Goal: Transaction & Acquisition: Purchase product/service

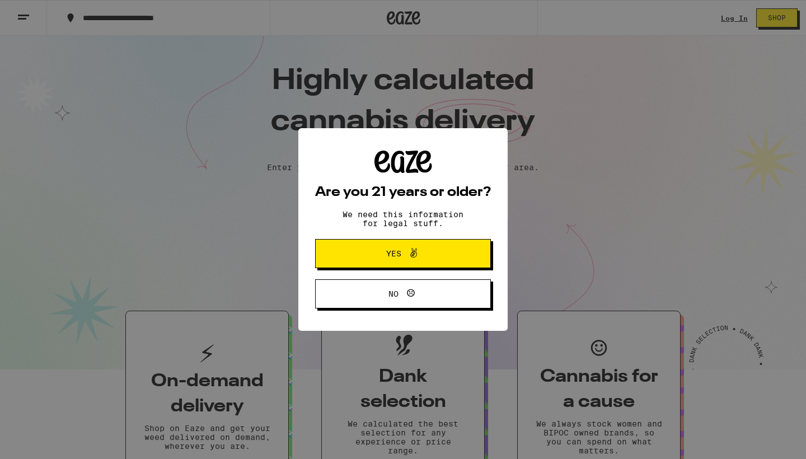
click at [437, 255] on span "Yes" at bounding box center [402, 253] width 85 height 15
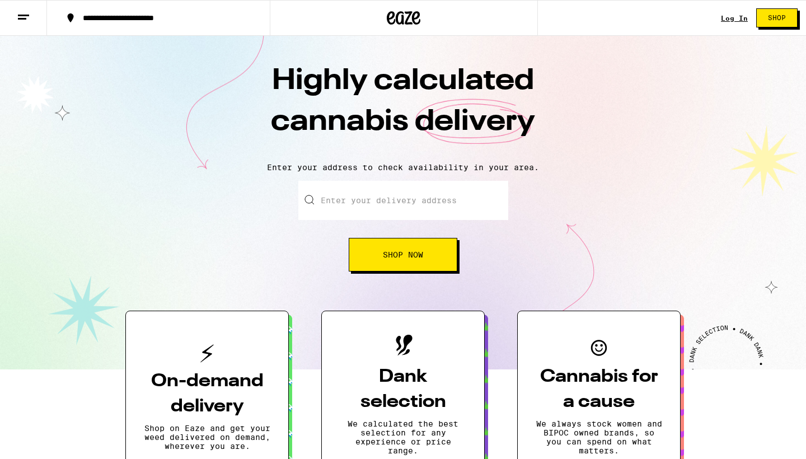
click at [735, 17] on link "Log In" at bounding box center [734, 18] width 27 height 7
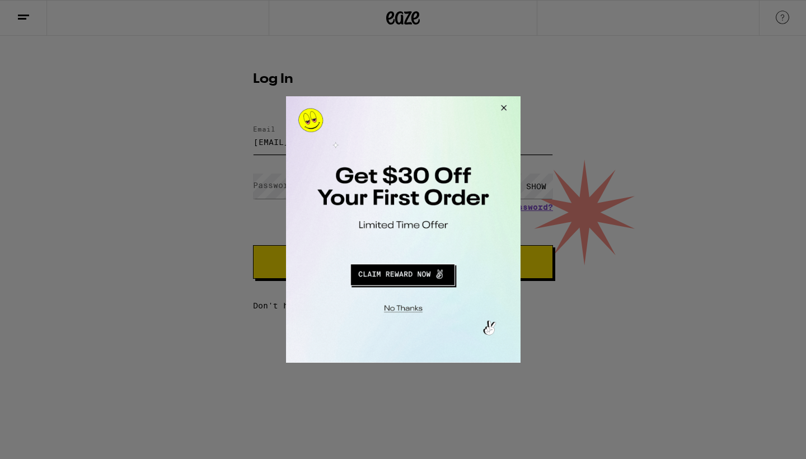
type input "[EMAIL_ADDRESS][DOMAIN_NAME]"
click at [416, 271] on button "Redirect to URL" at bounding box center [401, 273] width 195 height 27
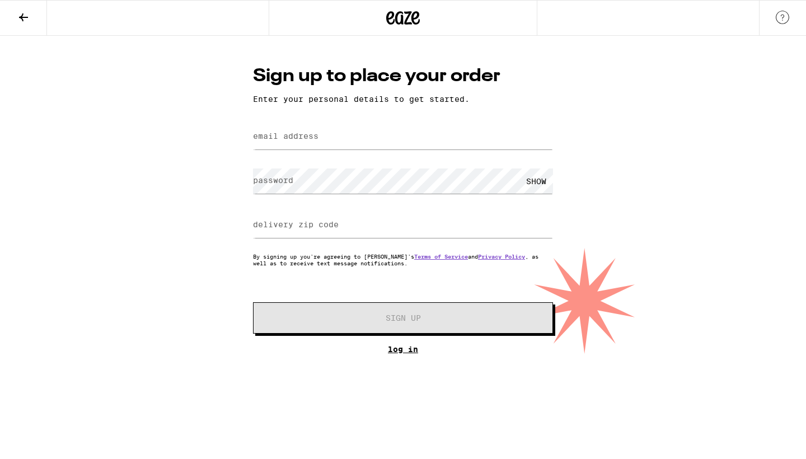
click at [402, 353] on link "Log In" at bounding box center [403, 349] width 300 height 9
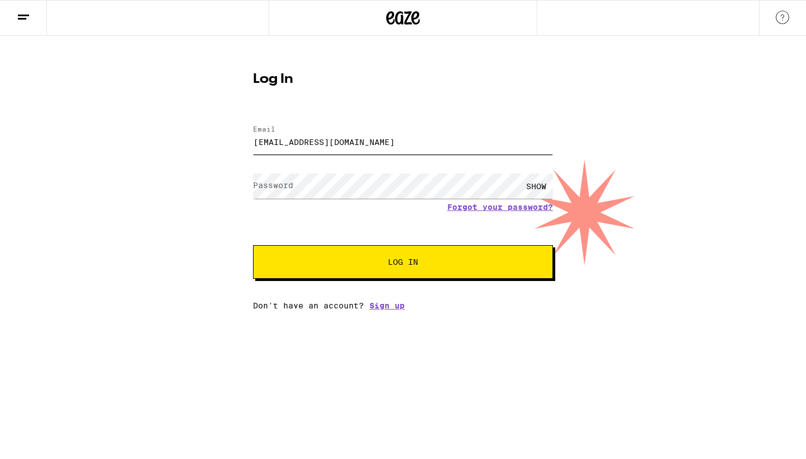
type input "thompsonmarquez@yahoo.com"
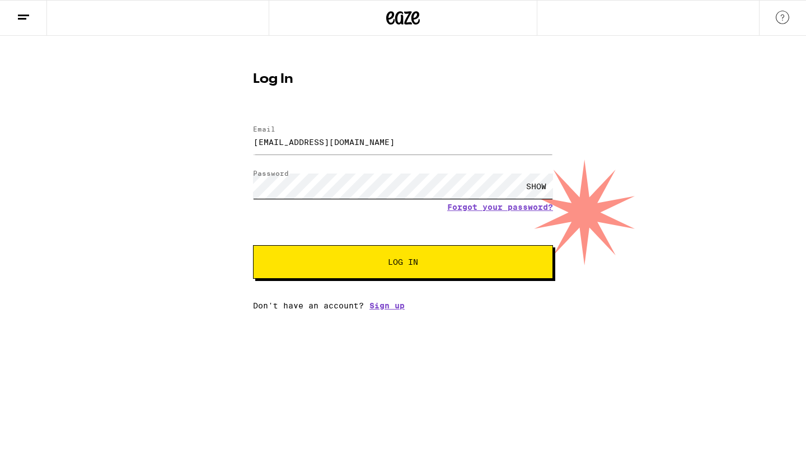
click at [403, 263] on button "Log In" at bounding box center [403, 262] width 300 height 34
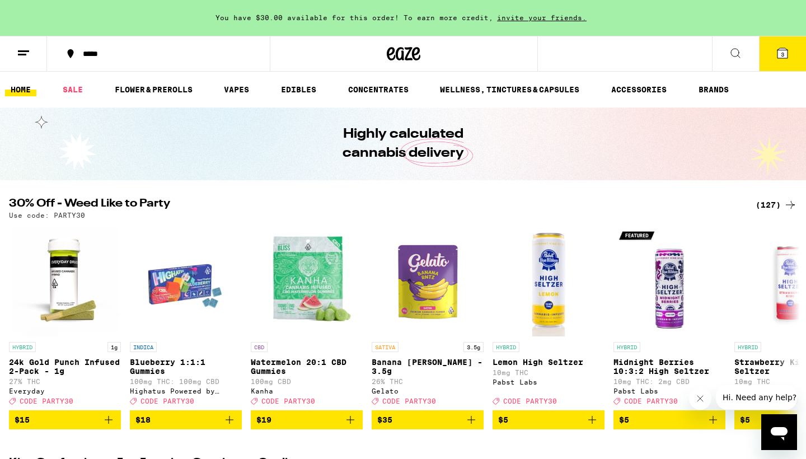
click at [778, 62] on button "3" at bounding box center [782, 53] width 47 height 35
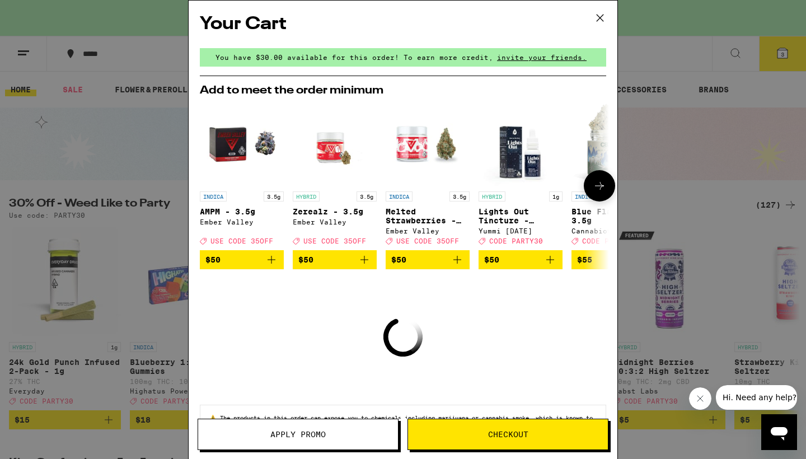
click at [599, 193] on icon at bounding box center [599, 185] width 13 height 13
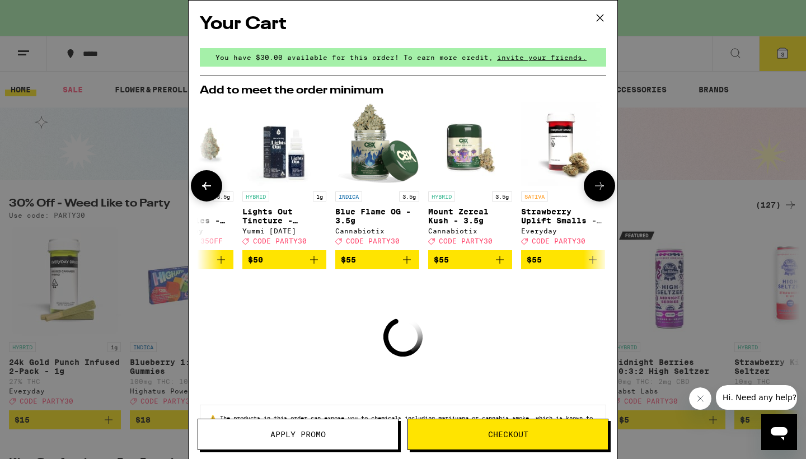
scroll to position [0, 284]
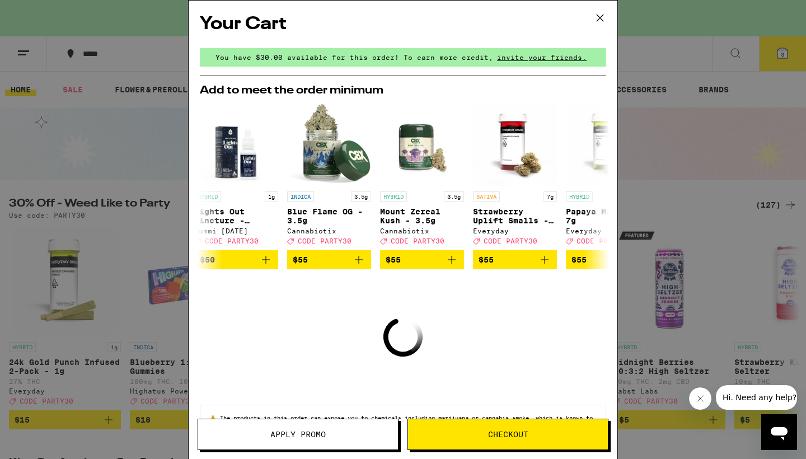
click at [604, 24] on icon at bounding box center [600, 18] width 17 height 17
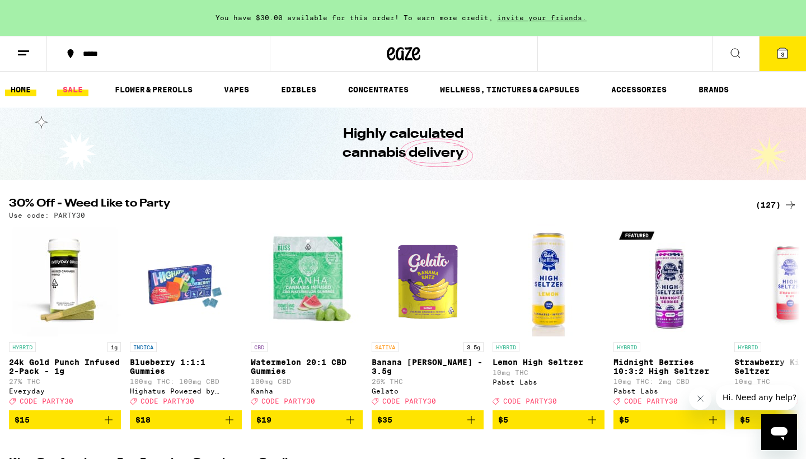
click at [79, 90] on link "SALE" at bounding box center [72, 89] width 31 height 13
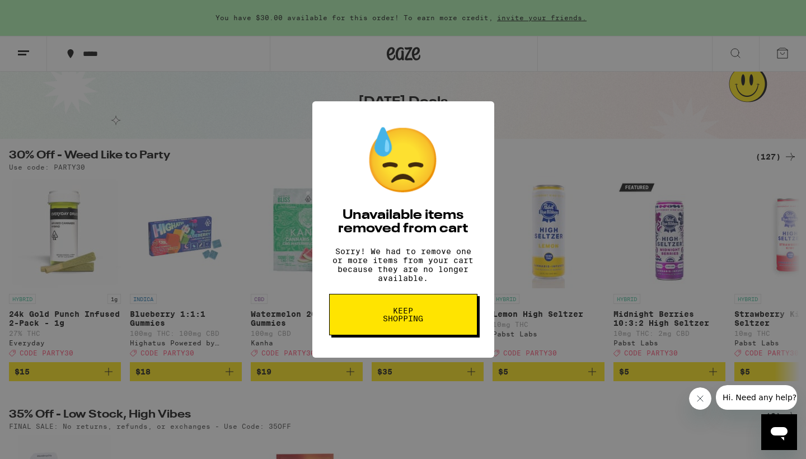
scroll to position [4, 0]
click at [392, 314] on span "Keep Shopping" at bounding box center [403, 315] width 58 height 16
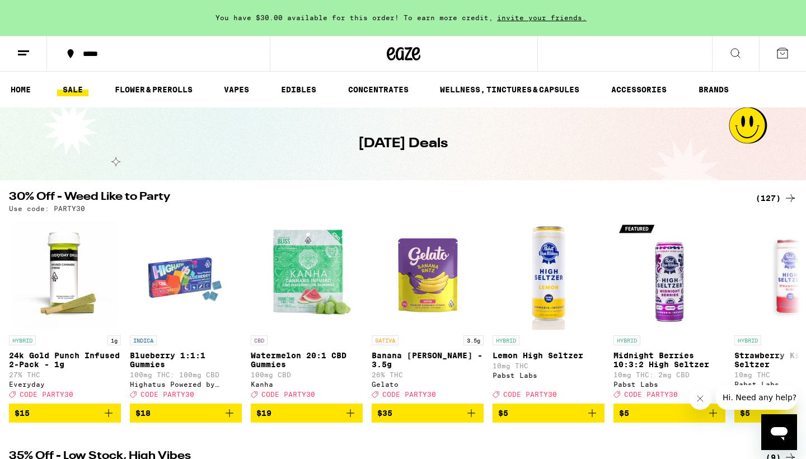
click at [770, 194] on div "(127)" at bounding box center [776, 197] width 41 height 13
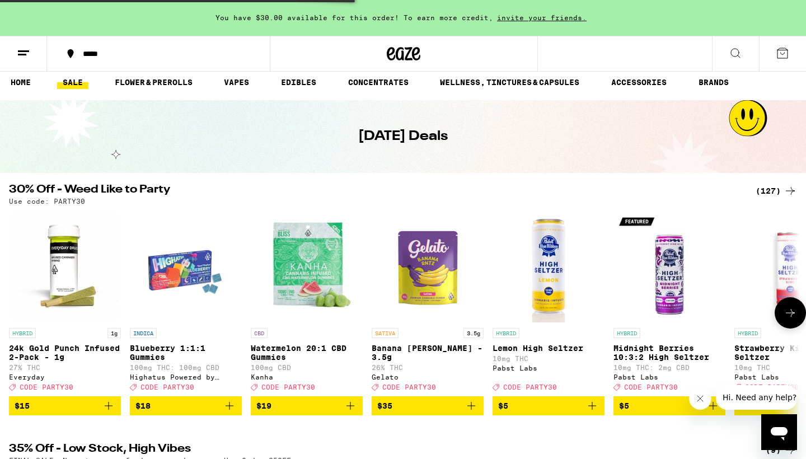
scroll to position [11, 0]
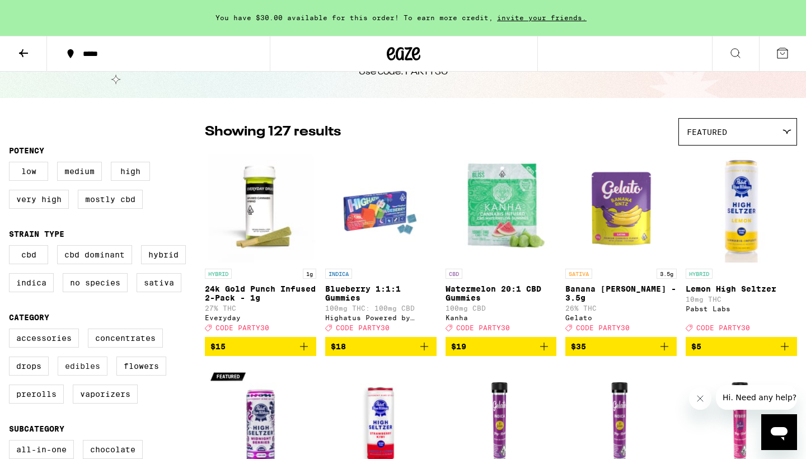
scroll to position [50, 0]
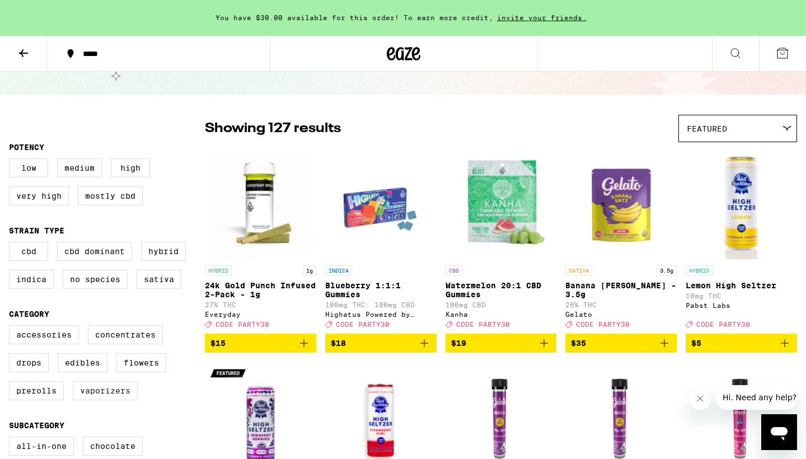
click at [104, 400] on label "Vaporizers" at bounding box center [105, 390] width 65 height 19
click at [12, 327] on input "Vaporizers" at bounding box center [11, 327] width 1 height 1
checkbox input "true"
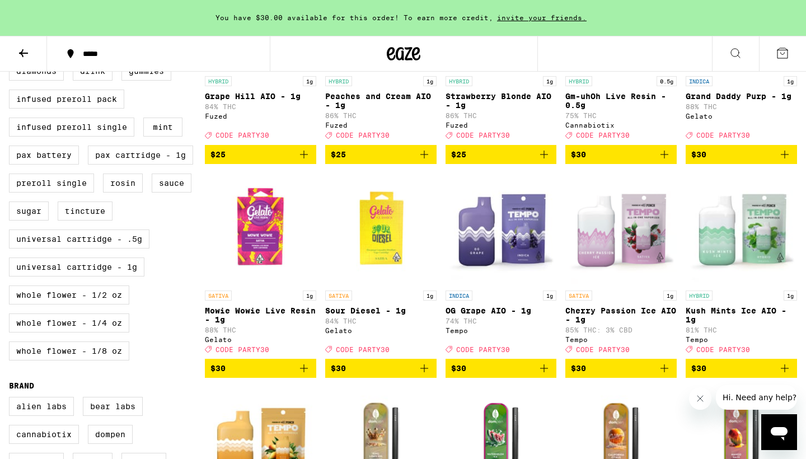
scroll to position [452, 0]
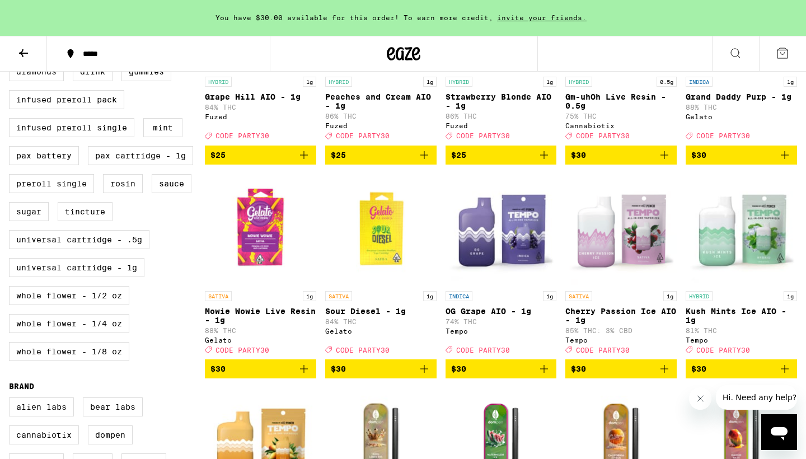
click at [278, 269] on img "Open page for Mowie Wowie Live Resin - 1g from Gelato" at bounding box center [260, 229] width 111 height 112
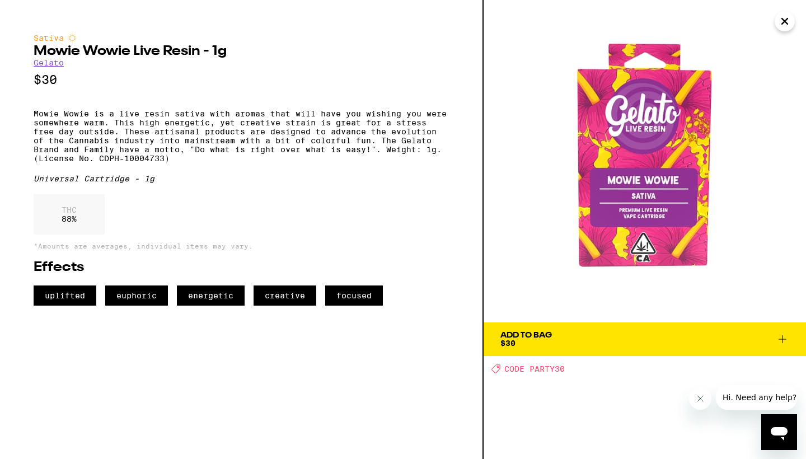
click at [786, 27] on icon "Close" at bounding box center [784, 21] width 13 height 17
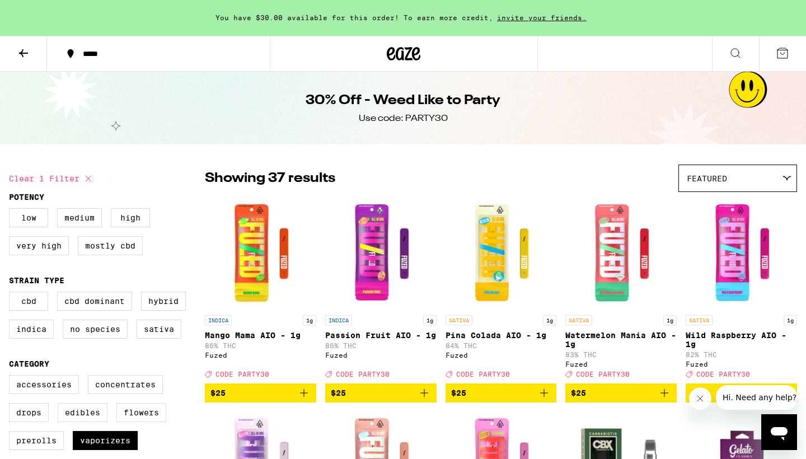
click at [16, 54] on button at bounding box center [23, 53] width 47 height 35
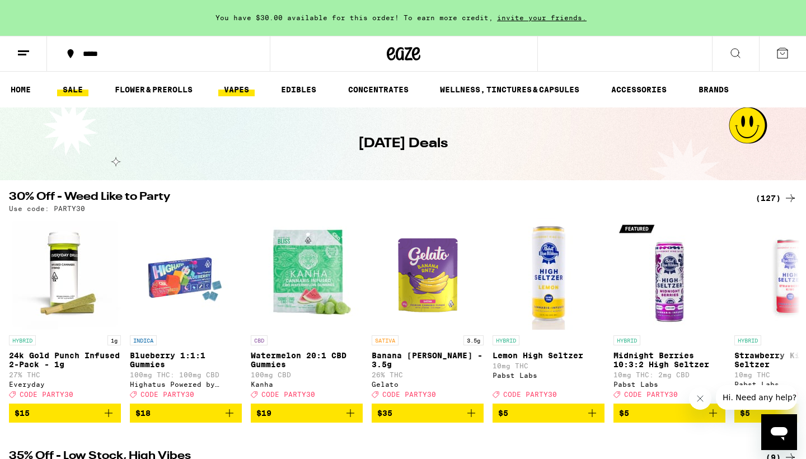
click at [254, 96] on link "VAPES" at bounding box center [236, 89] width 36 height 13
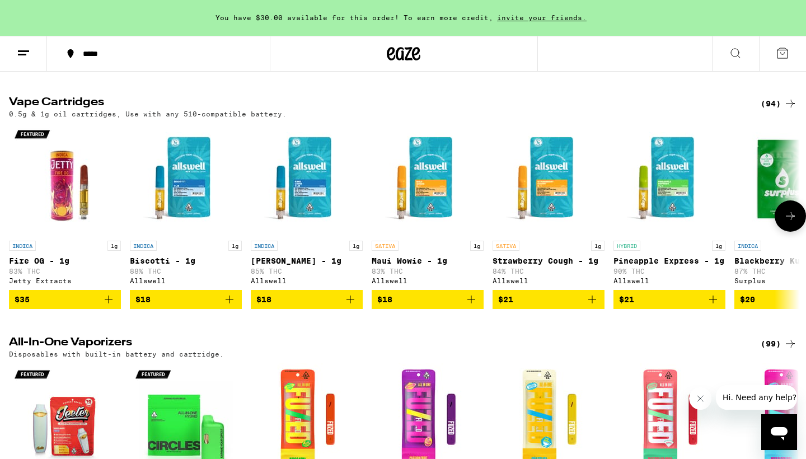
scroll to position [344, 0]
click at [771, 109] on div "(94)" at bounding box center [779, 103] width 36 height 13
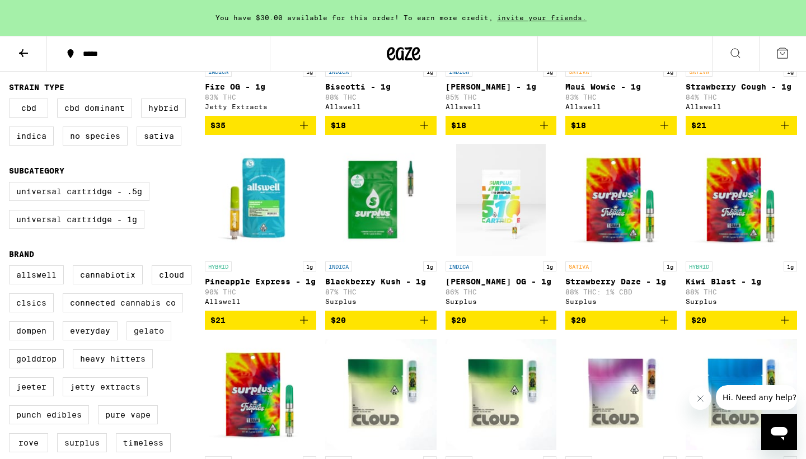
scroll to position [252, 0]
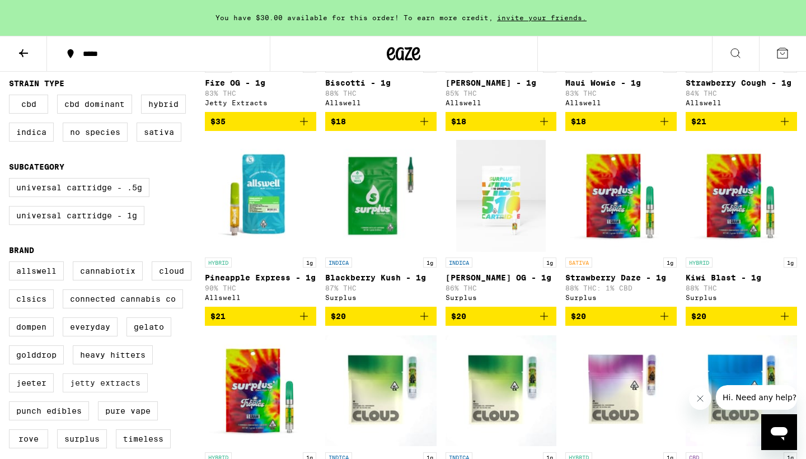
click at [100, 392] on label "Jetty Extracts" at bounding box center [105, 382] width 85 height 19
click at [12, 264] on input "Jetty Extracts" at bounding box center [11, 263] width 1 height 1
checkbox input "true"
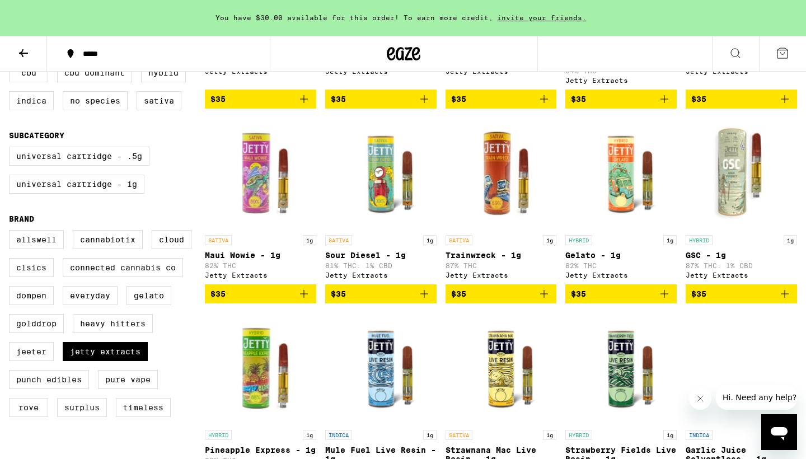
scroll to position [279, 1]
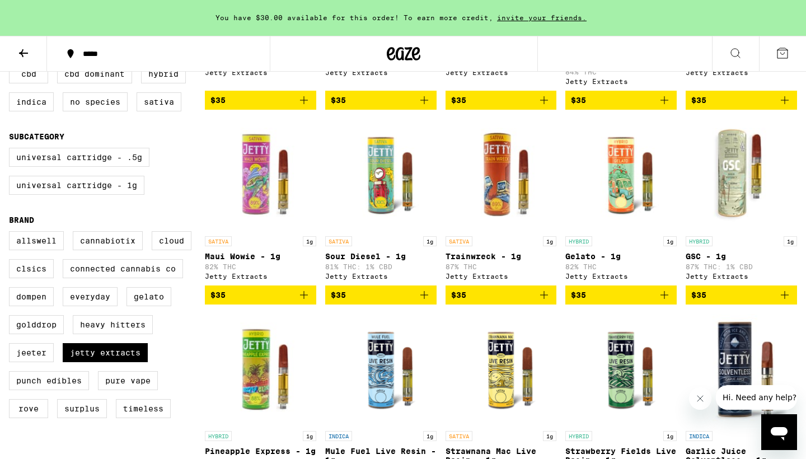
click at [719, 196] on img "Open page for GSC - 1g from Jetty Extracts" at bounding box center [741, 175] width 111 height 112
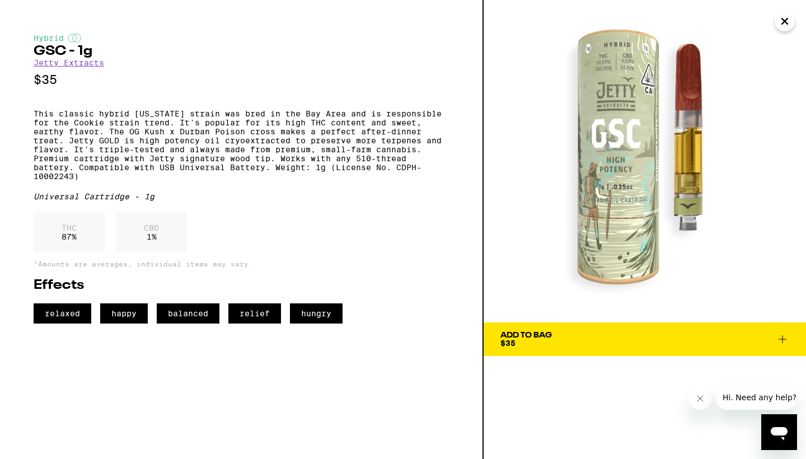
click at [574, 341] on span "Add To Bag $35" at bounding box center [644, 339] width 289 height 16
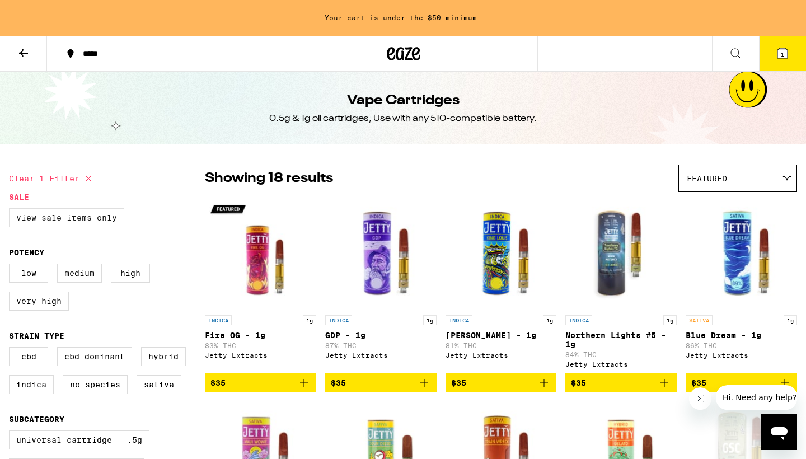
click at [109, 221] on label "View Sale Items Only" at bounding box center [66, 217] width 115 height 19
click at [12, 210] on input "View Sale Items Only" at bounding box center [11, 210] width 1 height 1
checkbox input "true"
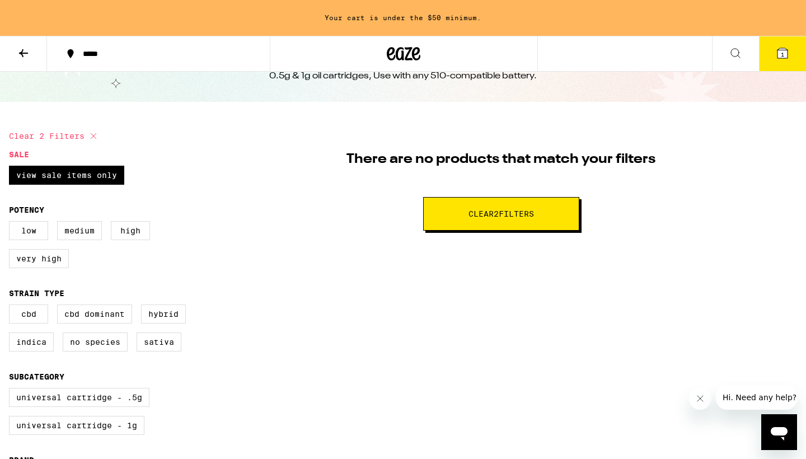
scroll to position [264, 0]
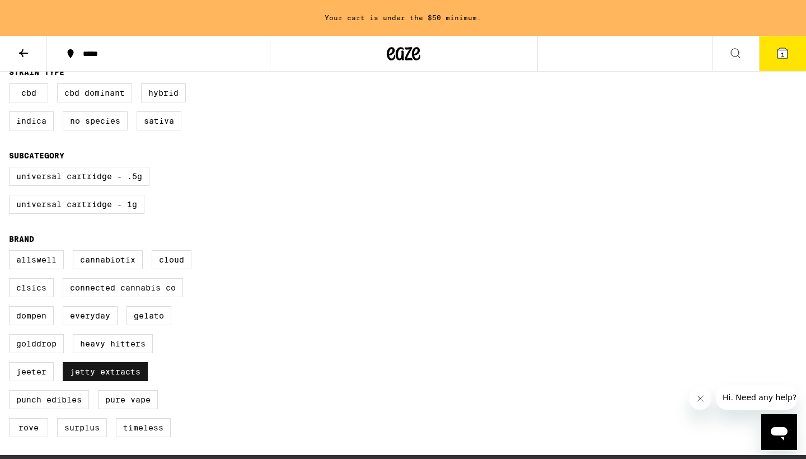
click at [124, 381] on label "Jetty Extracts" at bounding box center [105, 371] width 85 height 19
click at [12, 252] on input "Jetty Extracts" at bounding box center [11, 252] width 1 height 1
checkbox input "false"
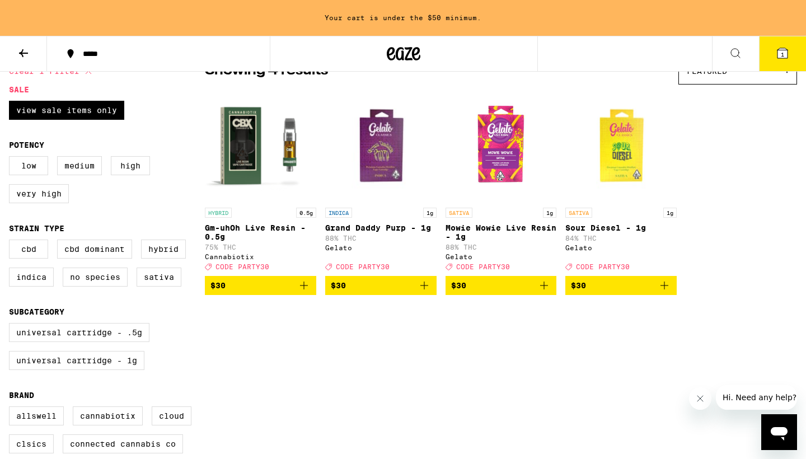
scroll to position [106, 0]
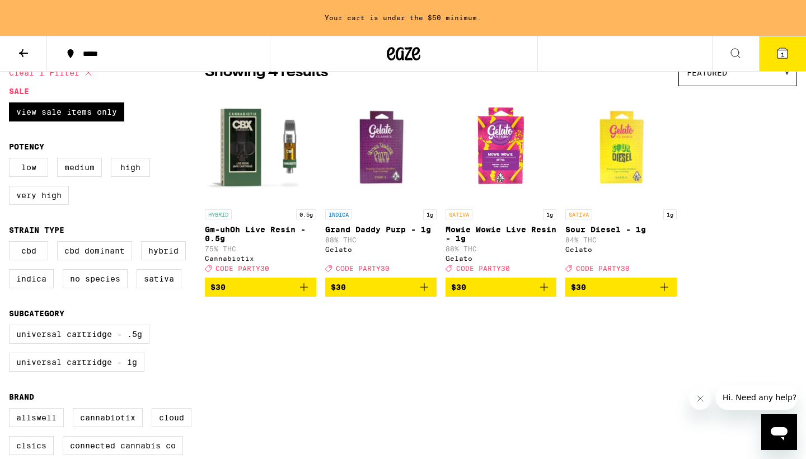
click at [510, 192] on img "Open page for Mowie Wowie Live Resin - 1g from Gelato" at bounding box center [500, 148] width 111 height 112
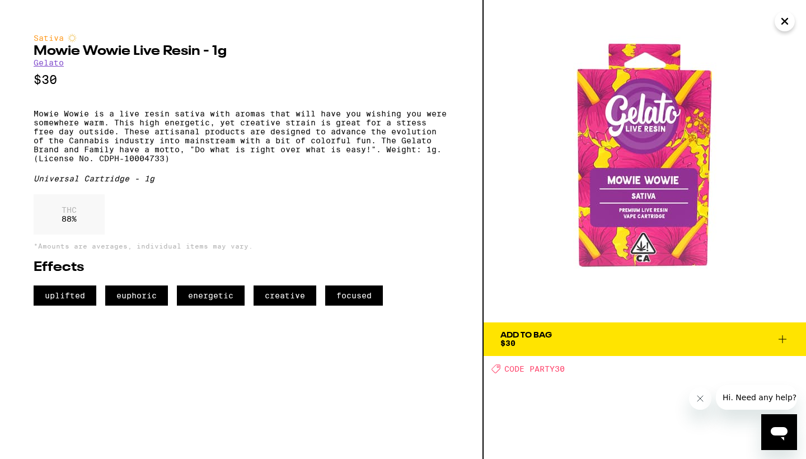
click at [784, 24] on icon "Close" at bounding box center [784, 21] width 13 height 17
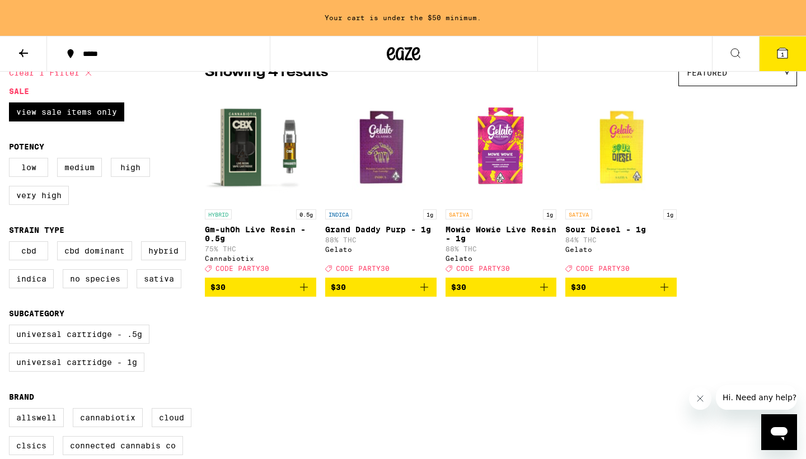
click at [506, 185] on img "Open page for Mowie Wowie Live Resin - 1g from Gelato" at bounding box center [500, 148] width 111 height 112
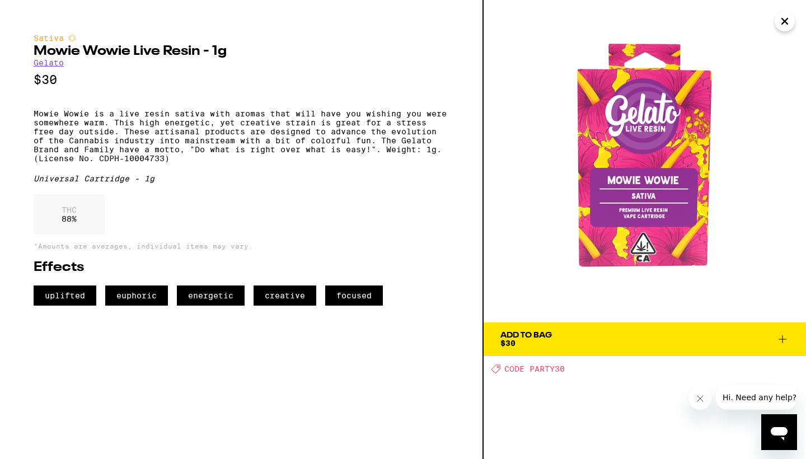
click at [791, 18] on button "Close" at bounding box center [785, 21] width 20 height 20
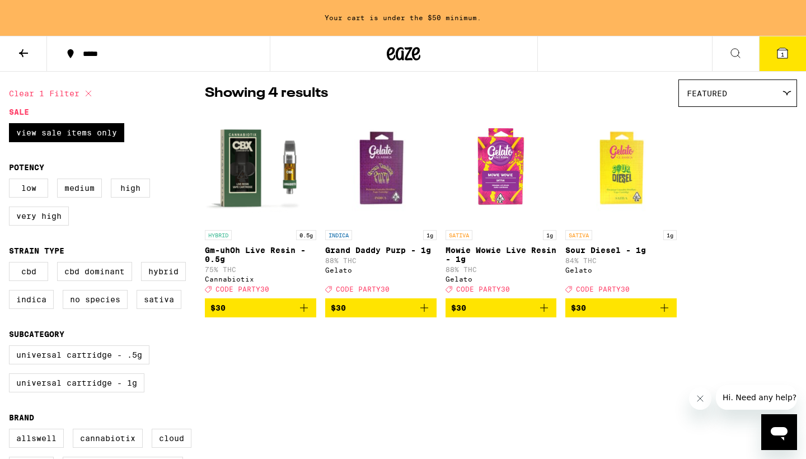
scroll to position [85, 0]
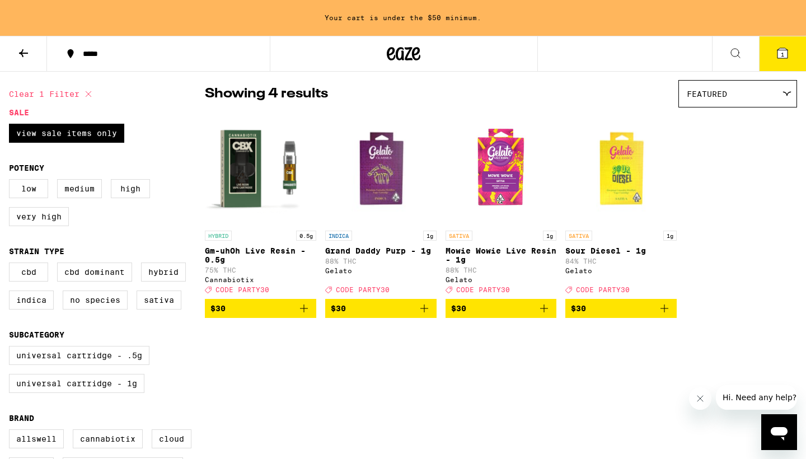
click at [387, 185] on img "Open page for Grand Daddy Purp - 1g from Gelato" at bounding box center [380, 169] width 111 height 112
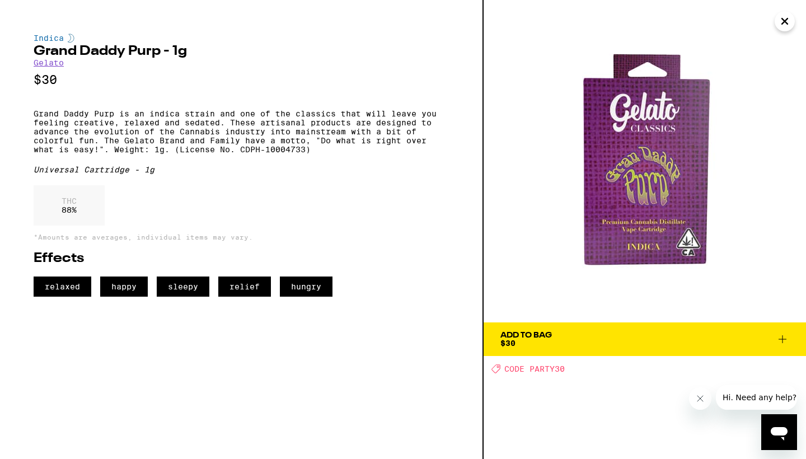
click at [791, 16] on icon "Close" at bounding box center [784, 21] width 13 height 17
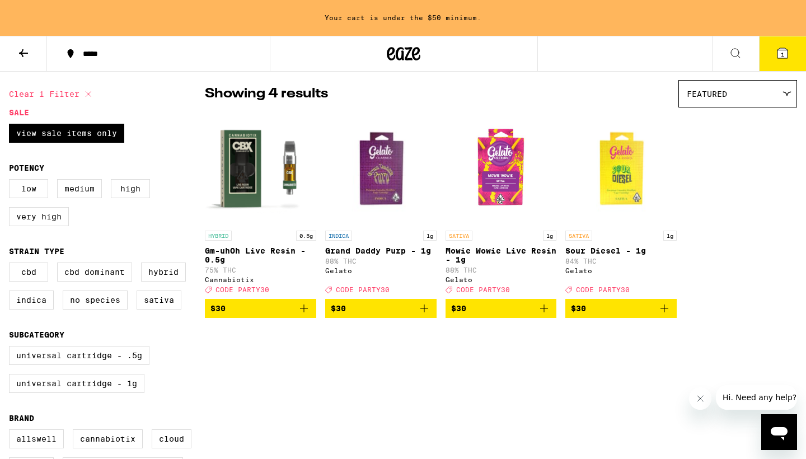
click at [781, 49] on icon at bounding box center [782, 53] width 10 height 10
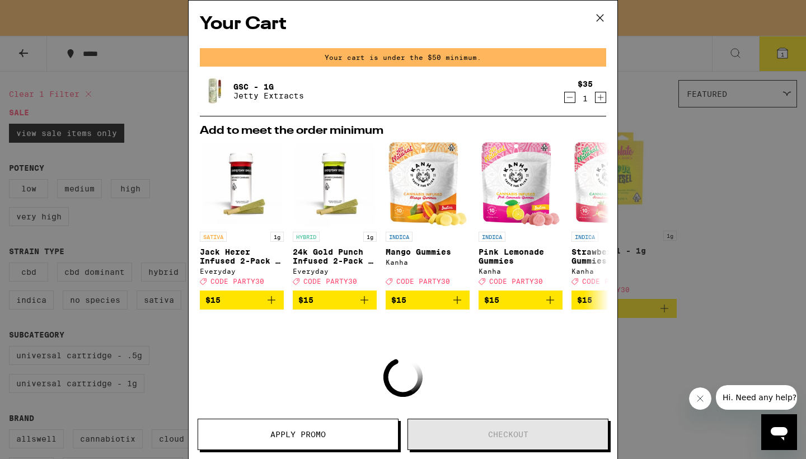
click at [569, 99] on icon "Decrement" at bounding box center [570, 97] width 10 height 13
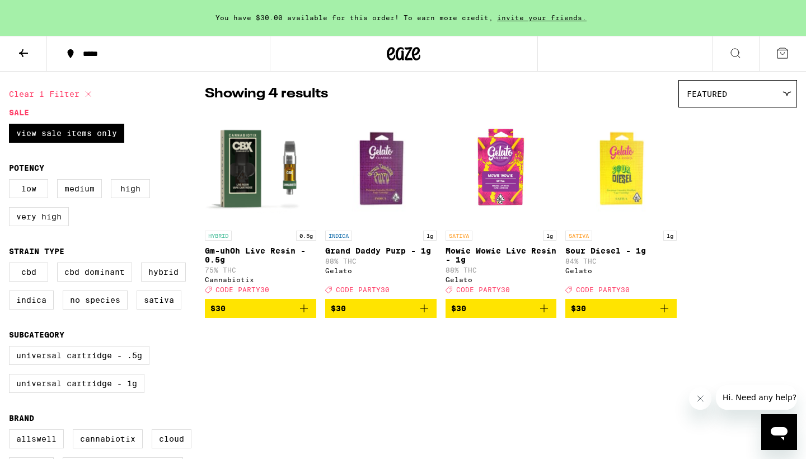
click at [402, 200] on img "Open page for Grand Daddy Purp - 1g from Gelato" at bounding box center [380, 169] width 111 height 112
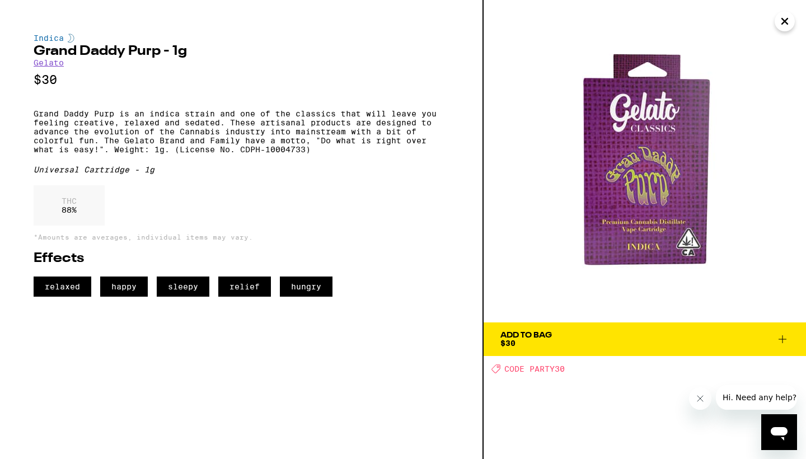
click at [581, 338] on span "Add To Bag $30" at bounding box center [644, 339] width 289 height 16
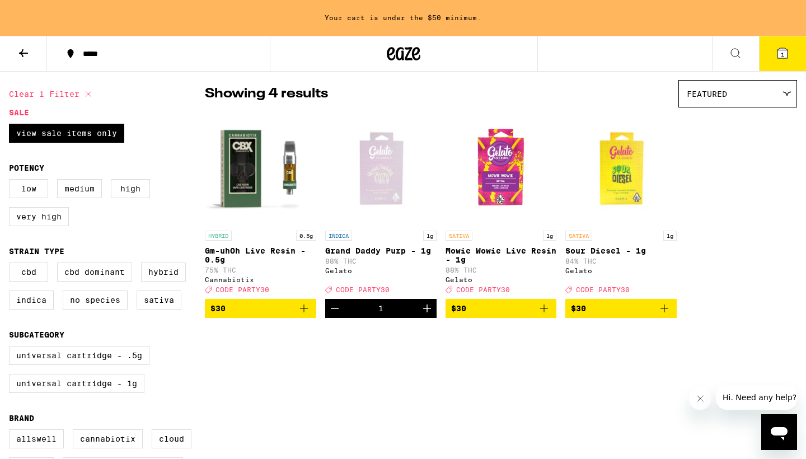
click at [501, 313] on span "$30" at bounding box center [501, 308] width 100 height 13
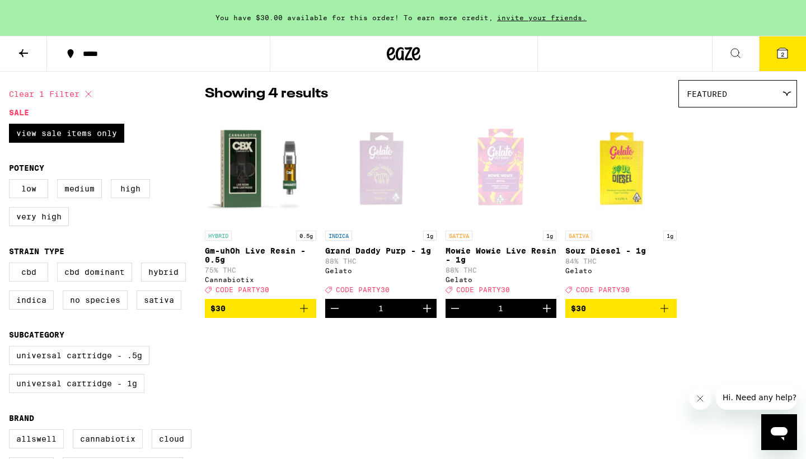
click at [607, 312] on span "$30" at bounding box center [621, 308] width 100 height 13
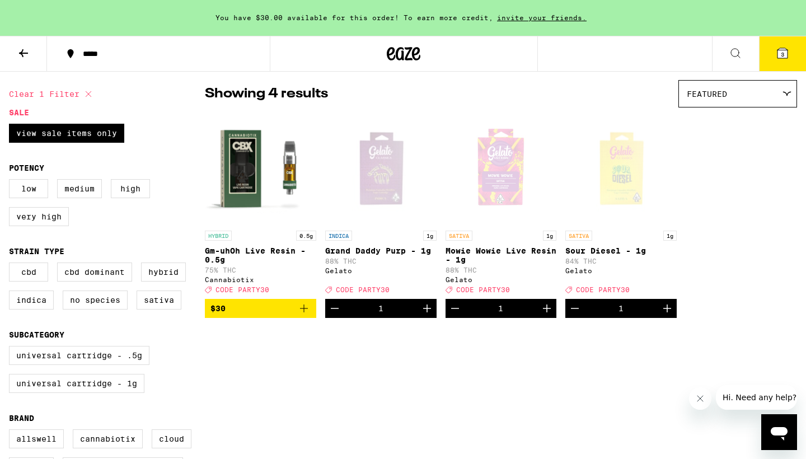
click at [92, 93] on icon at bounding box center [88, 93] width 13 height 13
checkbox input "false"
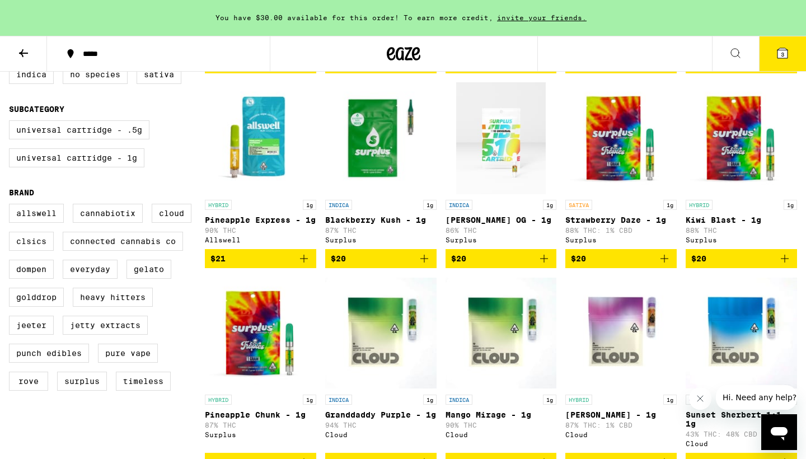
scroll to position [337, 0]
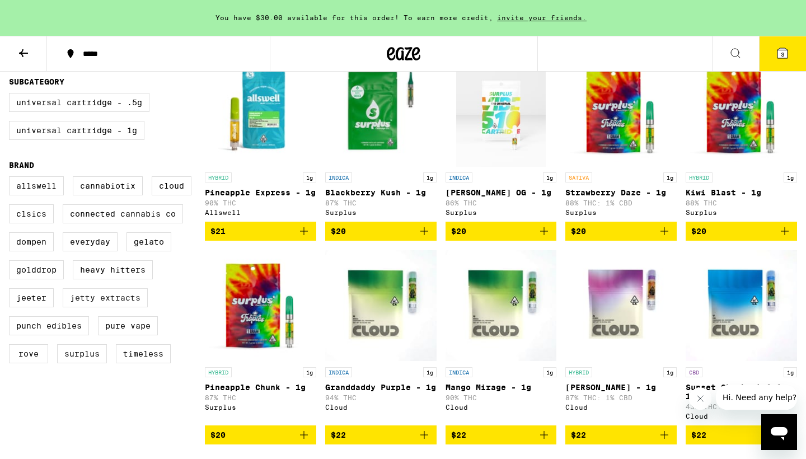
click at [97, 307] on label "Jetty Extracts" at bounding box center [105, 297] width 85 height 19
click at [12, 179] on input "Jetty Extracts" at bounding box center [11, 178] width 1 height 1
checkbox input "true"
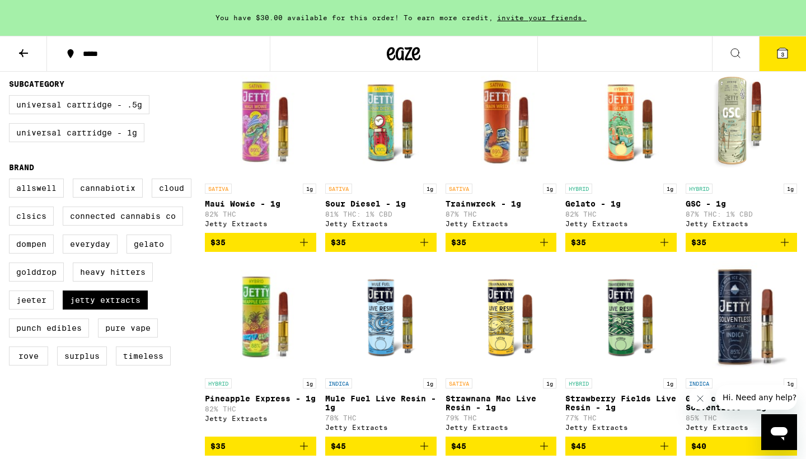
scroll to position [334, 0]
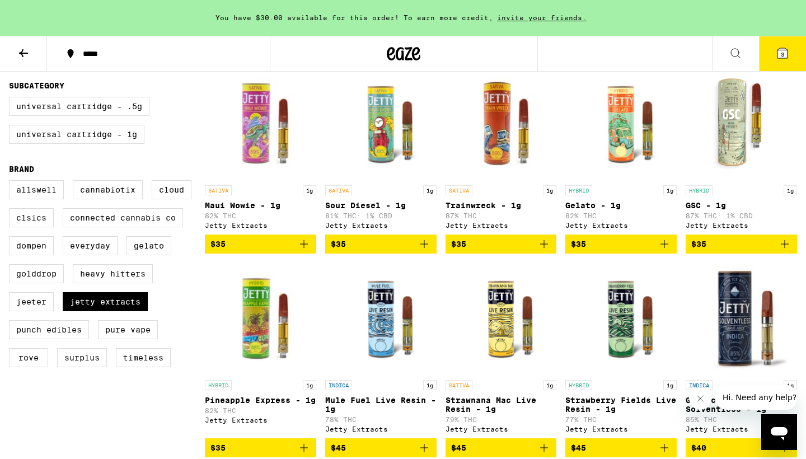
click at [779, 48] on icon at bounding box center [782, 52] width 13 height 13
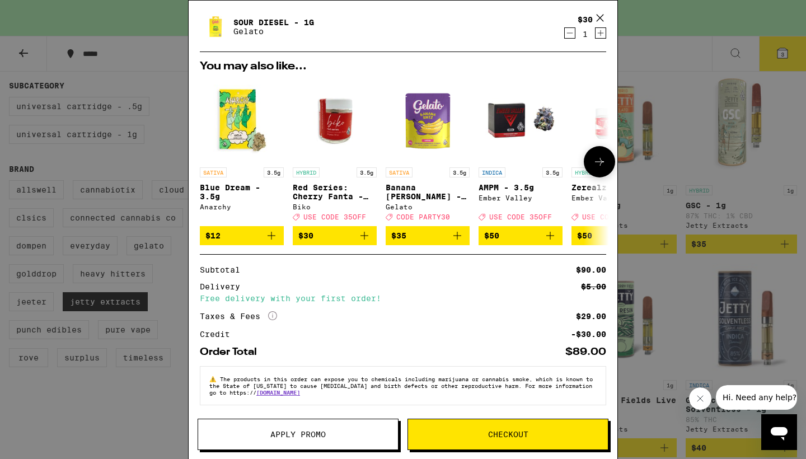
scroll to position [155, 0]
click at [341, 434] on span "Apply Promo" at bounding box center [298, 434] width 200 height 8
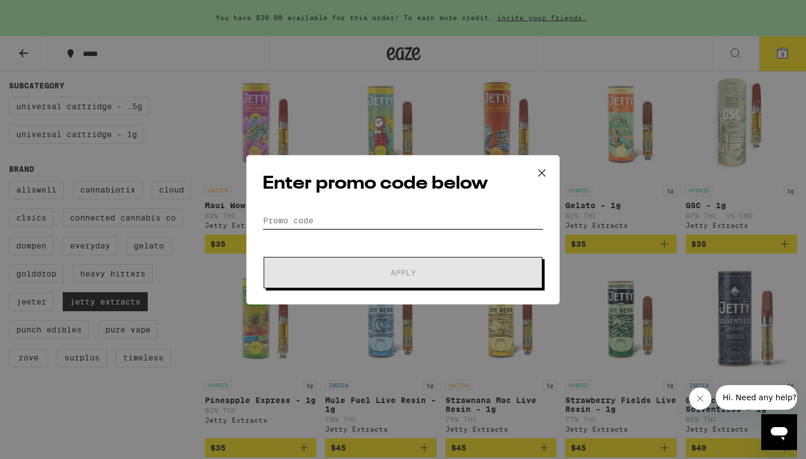
click at [378, 215] on input "Promo Code" at bounding box center [402, 220] width 281 height 17
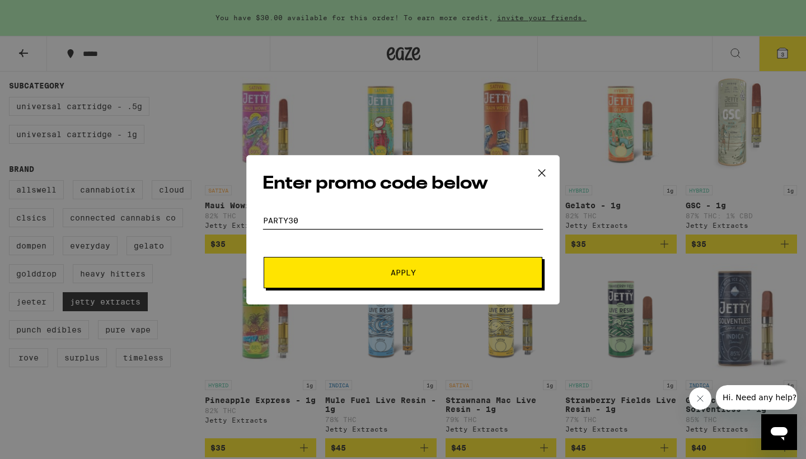
type input "party30"
click at [357, 269] on button "Apply" at bounding box center [403, 272] width 279 height 31
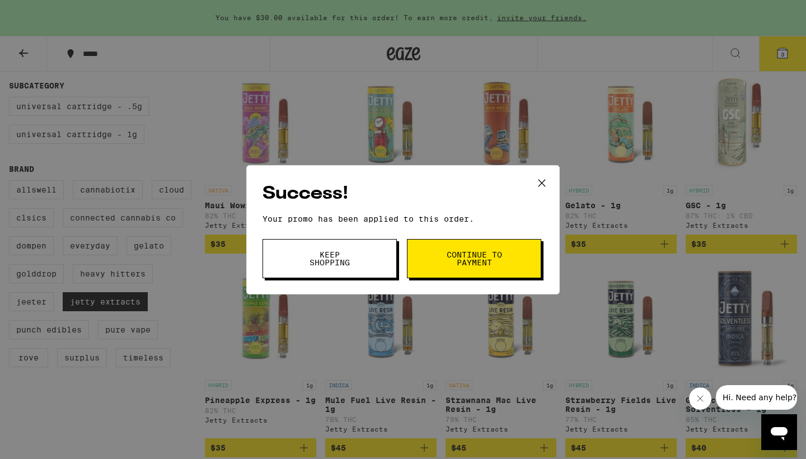
click at [456, 273] on button "Continue to payment" at bounding box center [474, 258] width 134 height 39
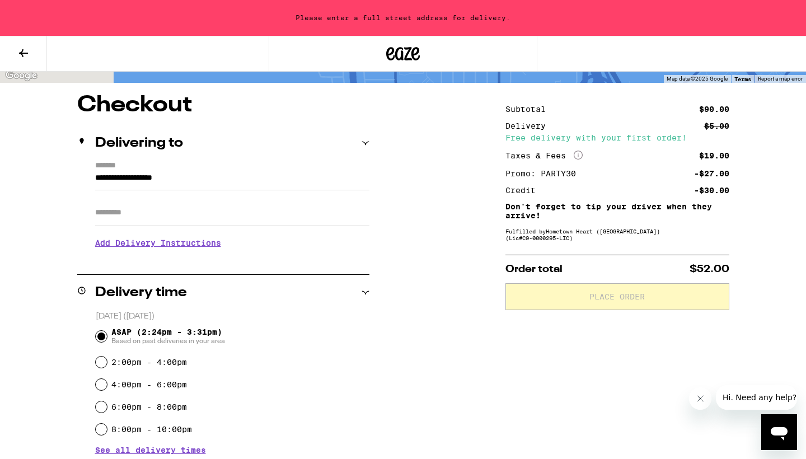
scroll to position [79, 0]
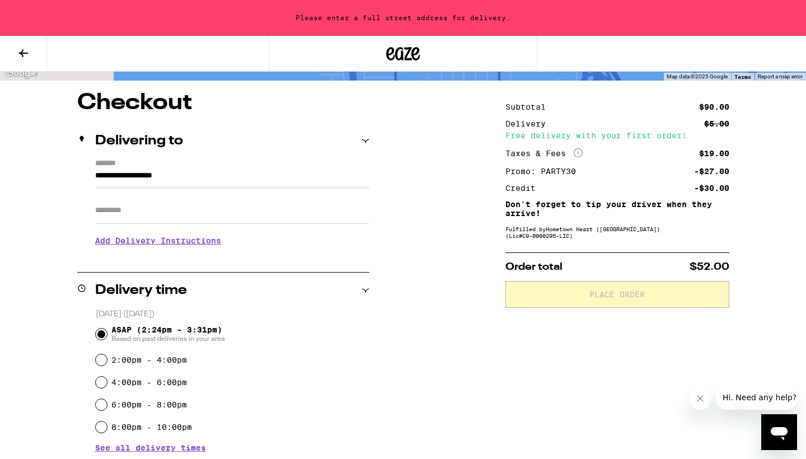
click at [95, 179] on input "**********" at bounding box center [232, 178] width 274 height 19
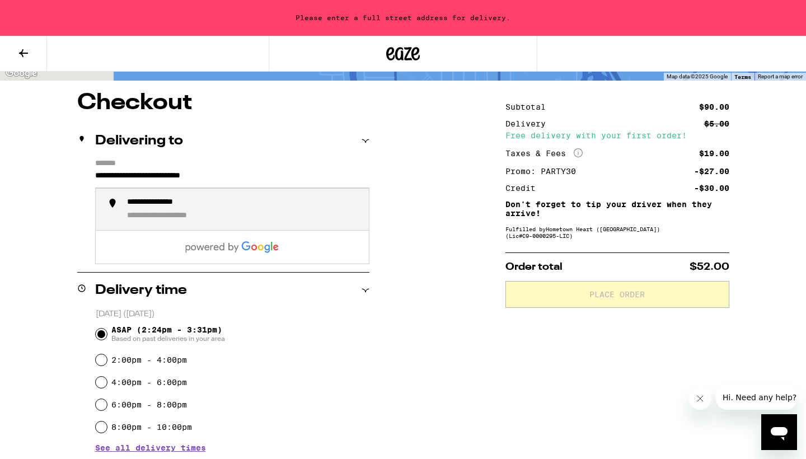
click at [133, 219] on div "**********" at bounding box center [180, 216] width 106 height 10
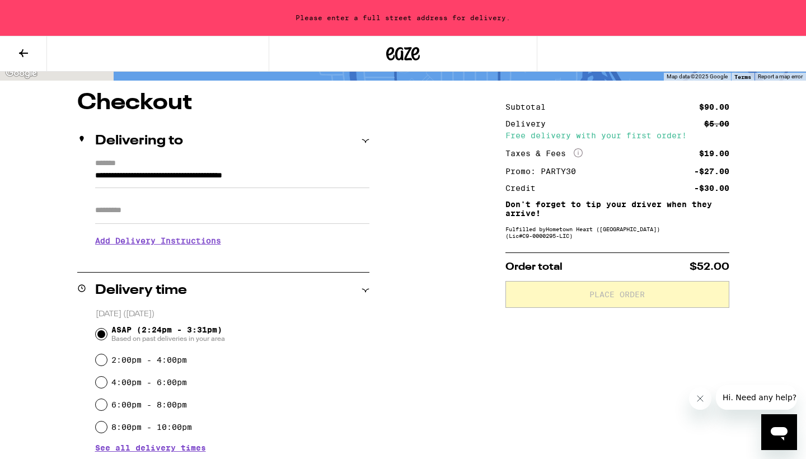
type input "**********"
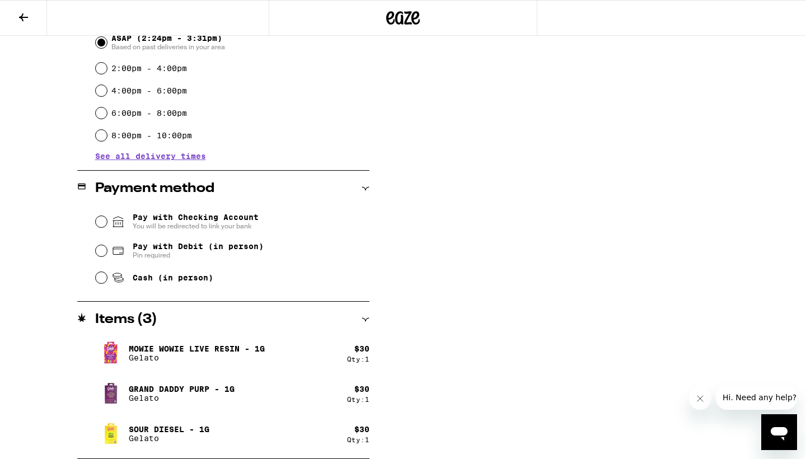
scroll to position [335, 0]
click at [101, 279] on input "Cash (in person)" at bounding box center [101, 277] width 11 height 11
radio input "true"
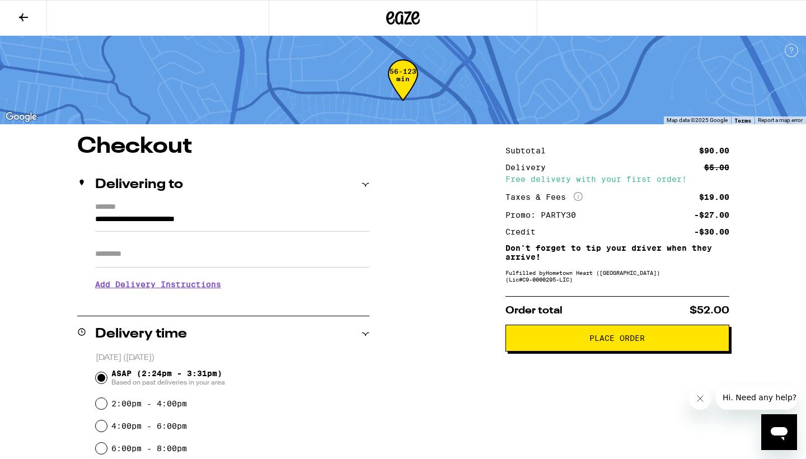
scroll to position [0, 0]
click at [537, 342] on span "Place Order" at bounding box center [617, 338] width 205 height 8
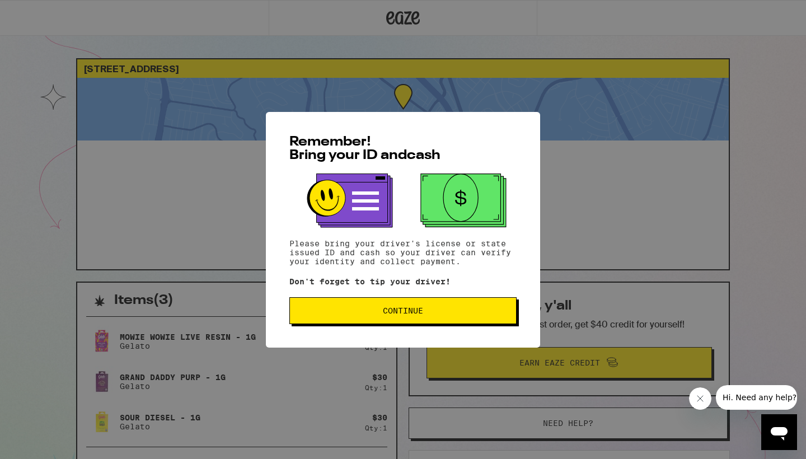
click at [418, 308] on span "Continue" at bounding box center [403, 311] width 40 height 8
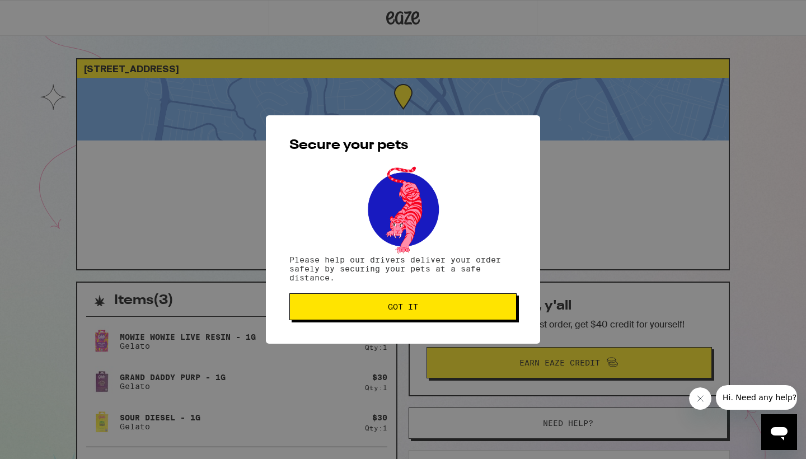
click at [406, 306] on span "Got it" at bounding box center [403, 307] width 30 height 8
